Goal: Information Seeking & Learning: Learn about a topic

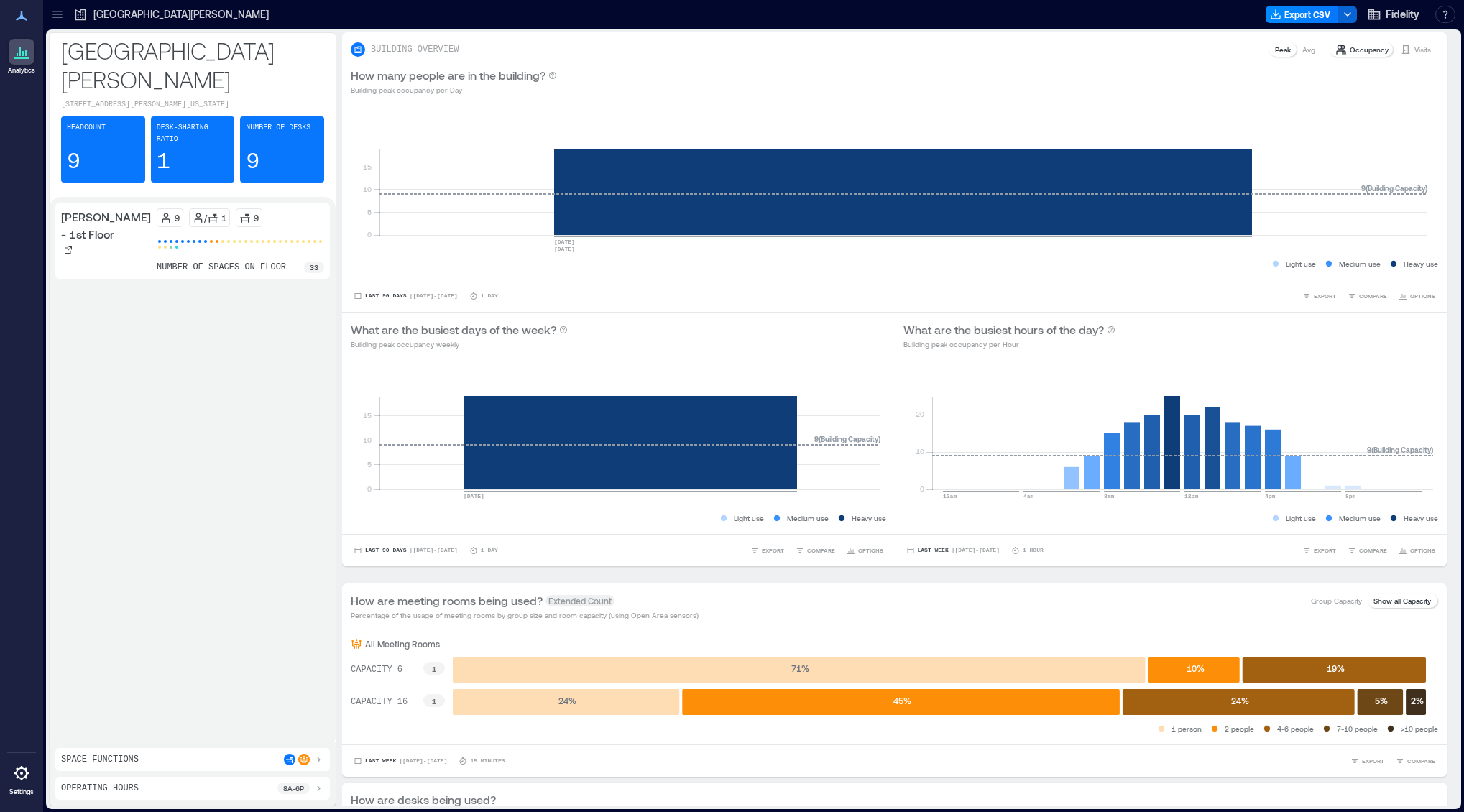
click at [62, 12] on icon at bounding box center [58, 14] width 14 height 14
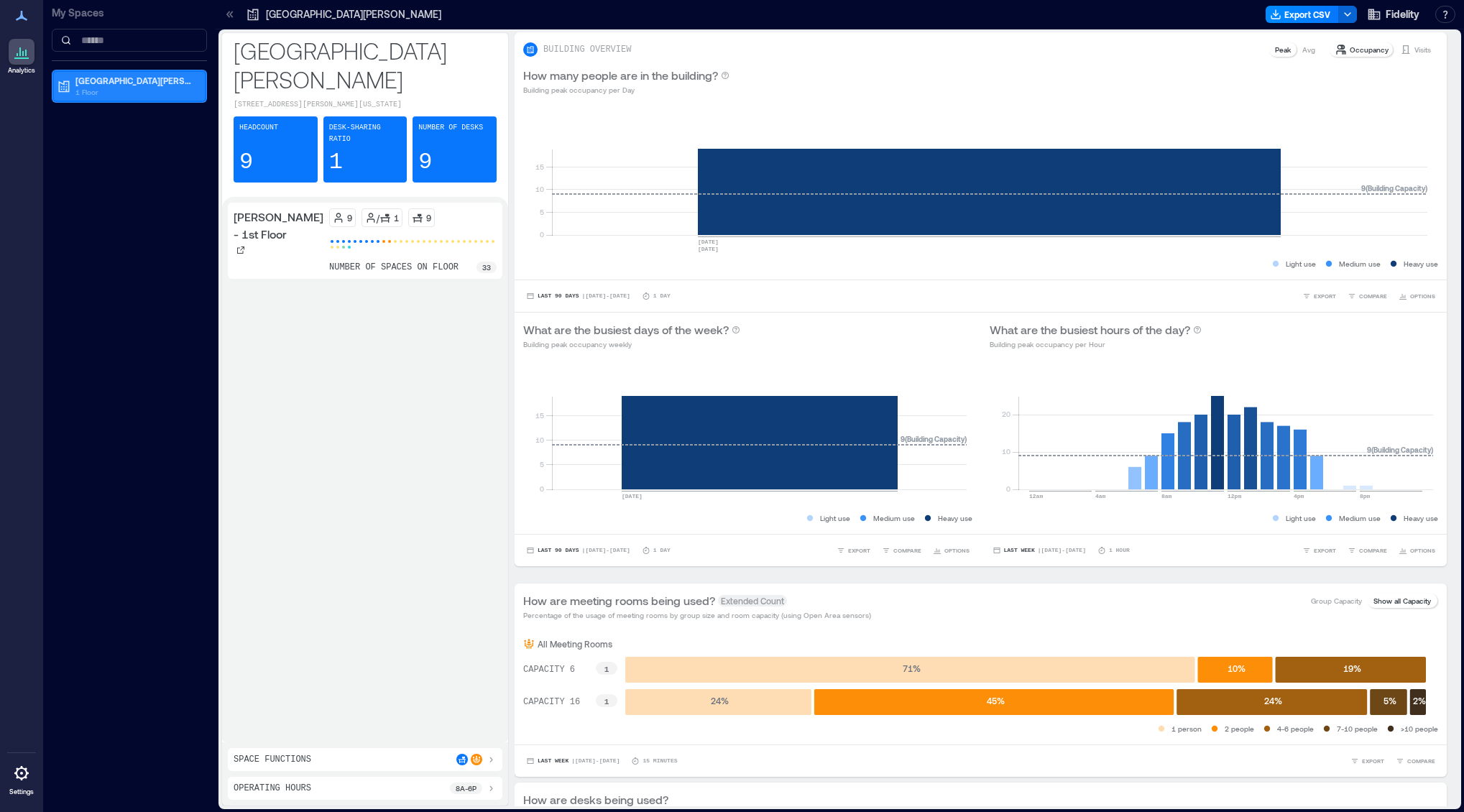
click at [92, 82] on p "[GEOGRAPHIC_DATA][PERSON_NAME]" at bounding box center [136, 80] width 121 height 12
click at [338, 762] on div "Space Functions" at bounding box center [365, 759] width 263 height 12
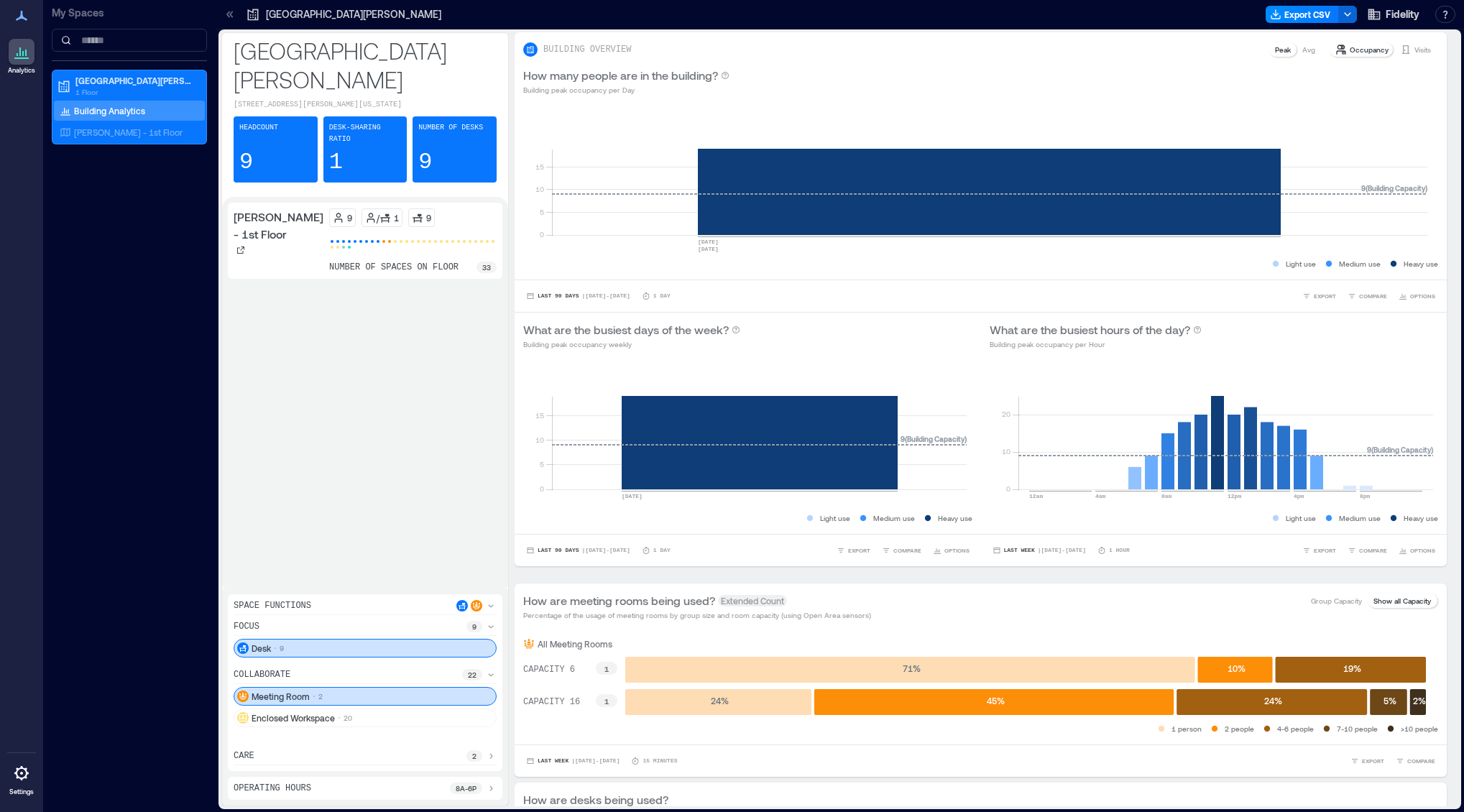
click at [338, 463] on div "[PERSON_NAME] - 1st Floor 9 / 1 9 number of spaces on floor 33" at bounding box center [364, 393] width 274 height 380
click at [100, 131] on p "[PERSON_NAME] - 1st Floor" at bounding box center [128, 131] width 108 height 12
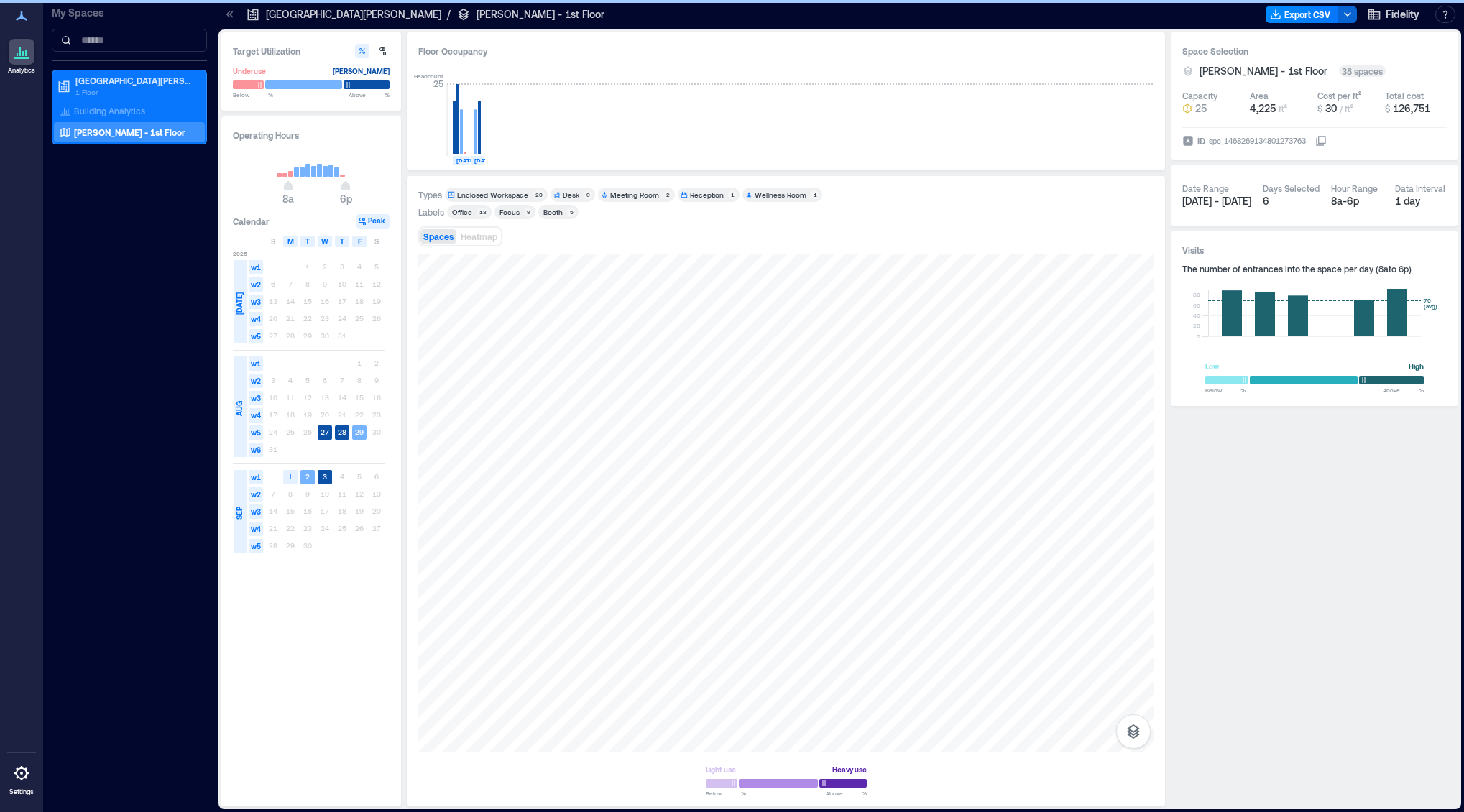
click at [137, 235] on div "My Spaces [GEOGRAPHIC_DATA][PERSON_NAME] 1 Floor Building Analytics [PERSON_NAM…" at bounding box center [130, 406] width 172 height 812
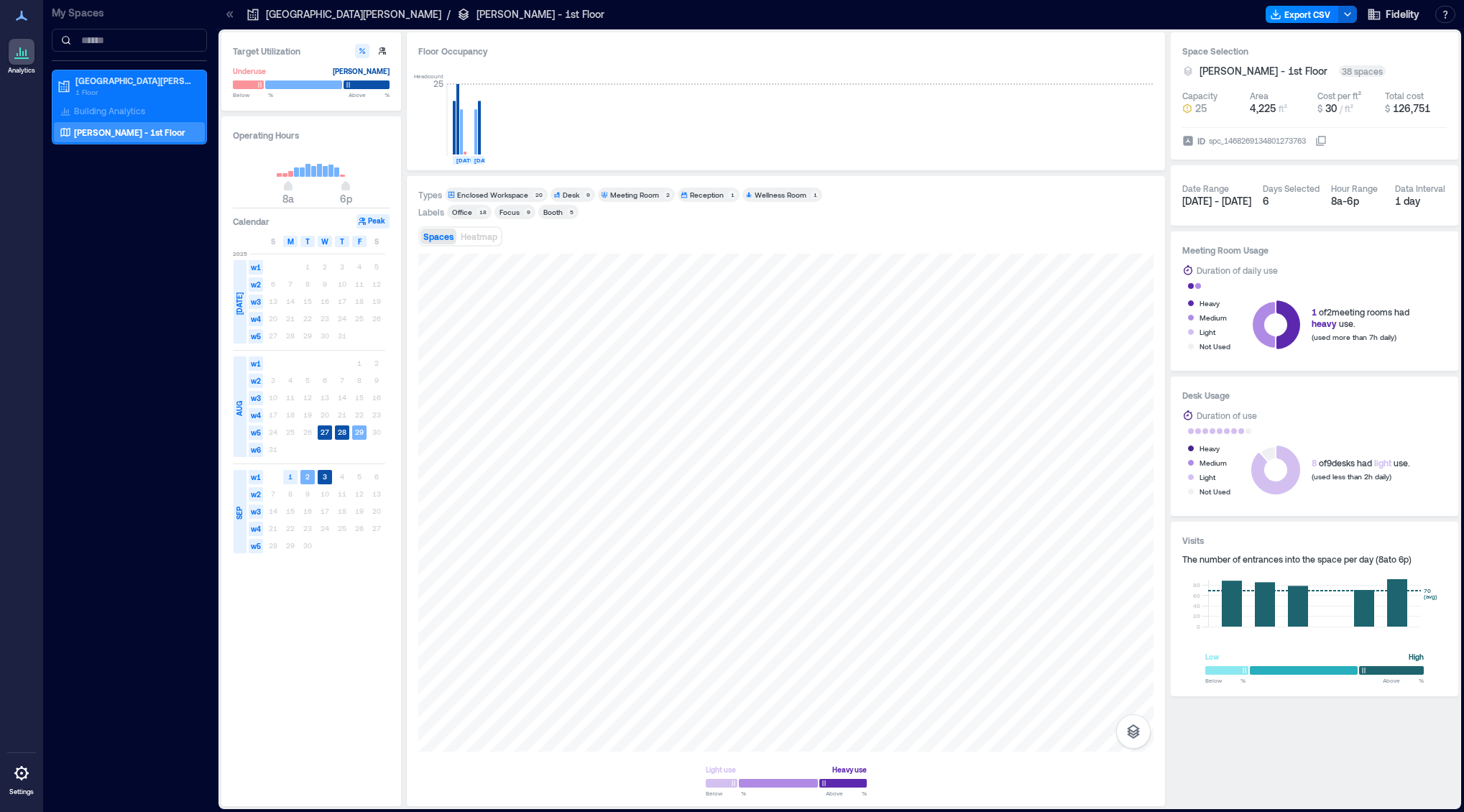
click at [231, 13] on icon at bounding box center [231, 13] width 4 height 6
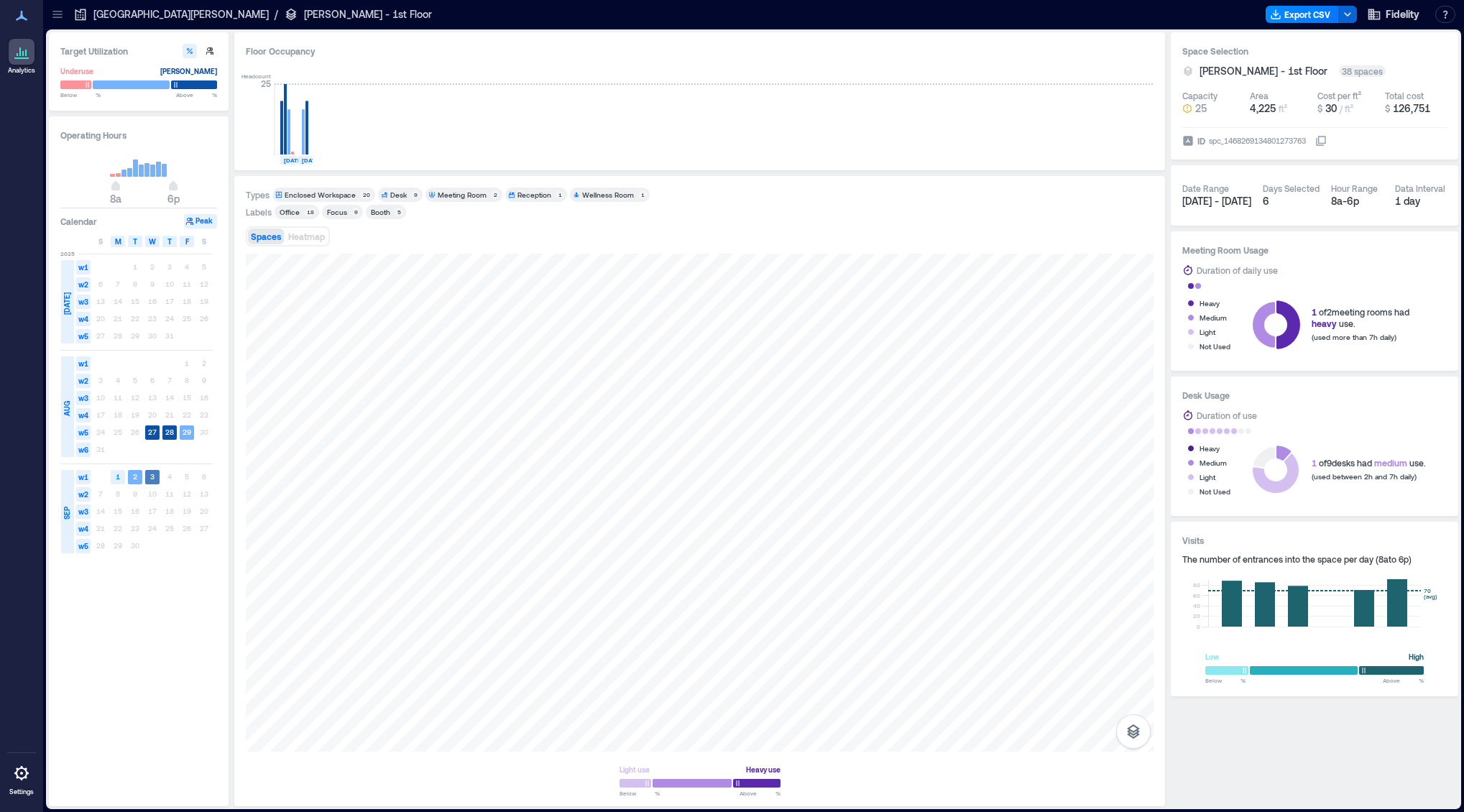
drag, startPoint x: 150, startPoint y: 431, endPoint x: 152, endPoint y: 485, distance: 54.0
click at [152, 249] on div "[DATE] w1 1 2 3 4 5 w2 6 7 8 9 10 11 12 w3 13 14 15 16 17 18 19 w4 20 21 22 23 …" at bounding box center [136, 249] width 152 height 0
click at [150, 474] on text "3" at bounding box center [152, 476] width 4 height 9
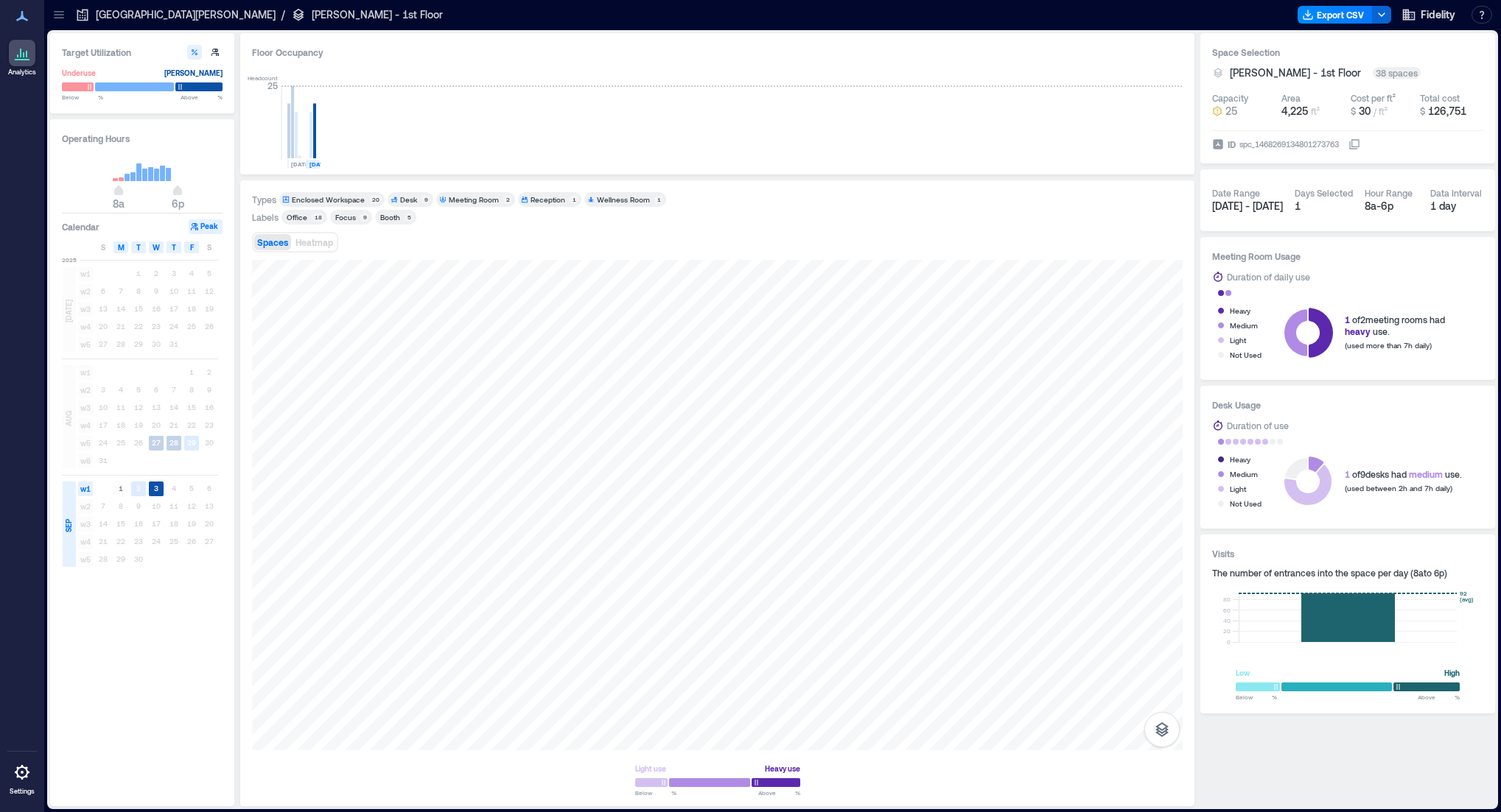
click at [693, 252] on div "Spaces Heatmap" at bounding box center [718, 242] width 931 height 29
click at [1016, 211] on div "Labels Office 18 Focus 9 Booth 5" at bounding box center [718, 218] width 931 height 15
